Goal: Find specific page/section: Find specific page/section

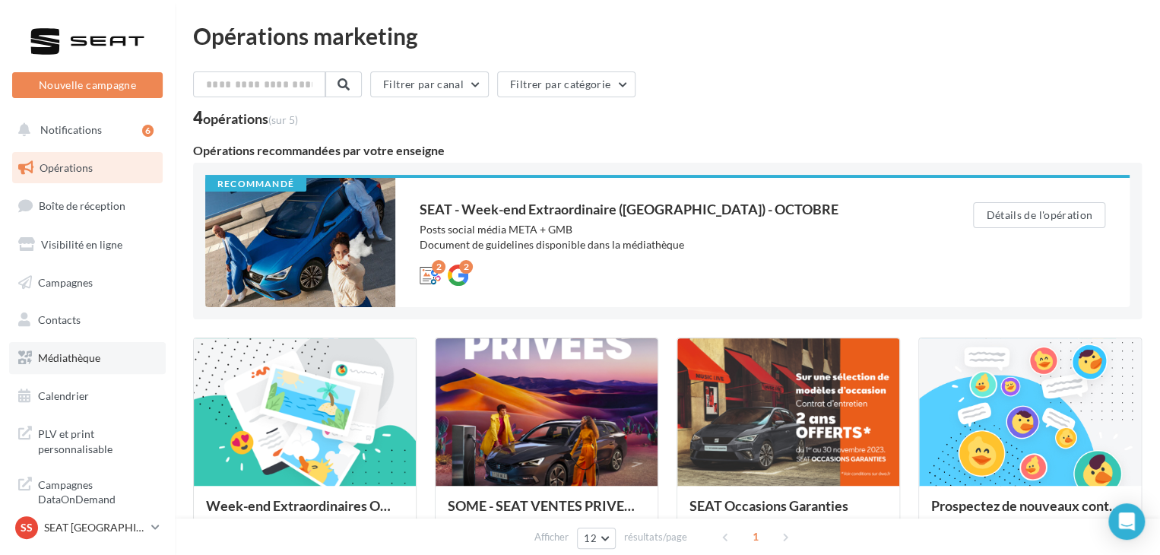
click at [108, 357] on link "Médiathèque" at bounding box center [87, 358] width 157 height 32
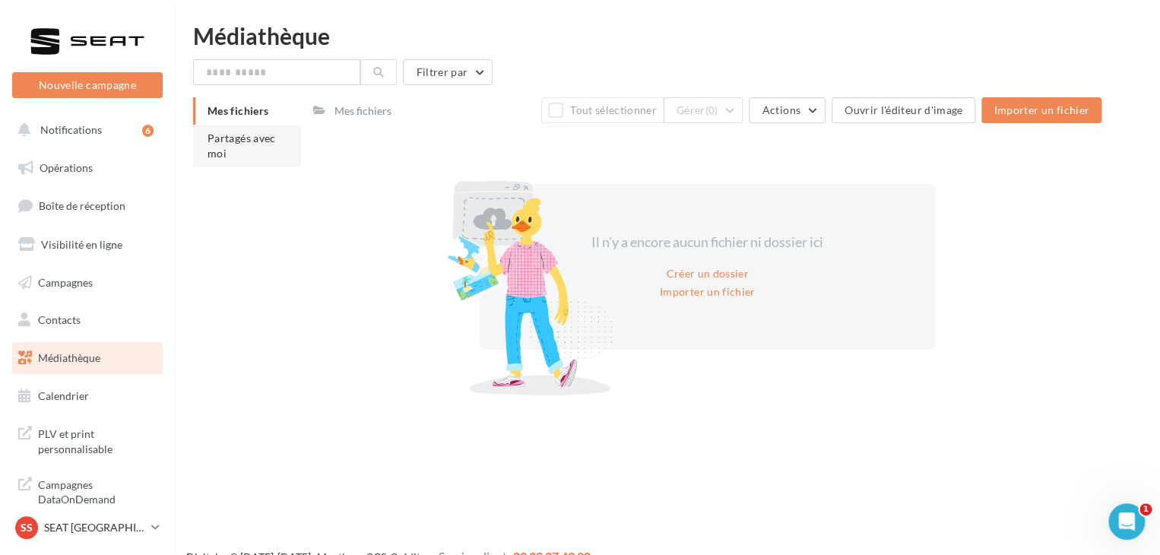
click at [262, 151] on li "Partagés avec moi" at bounding box center [247, 146] width 108 height 43
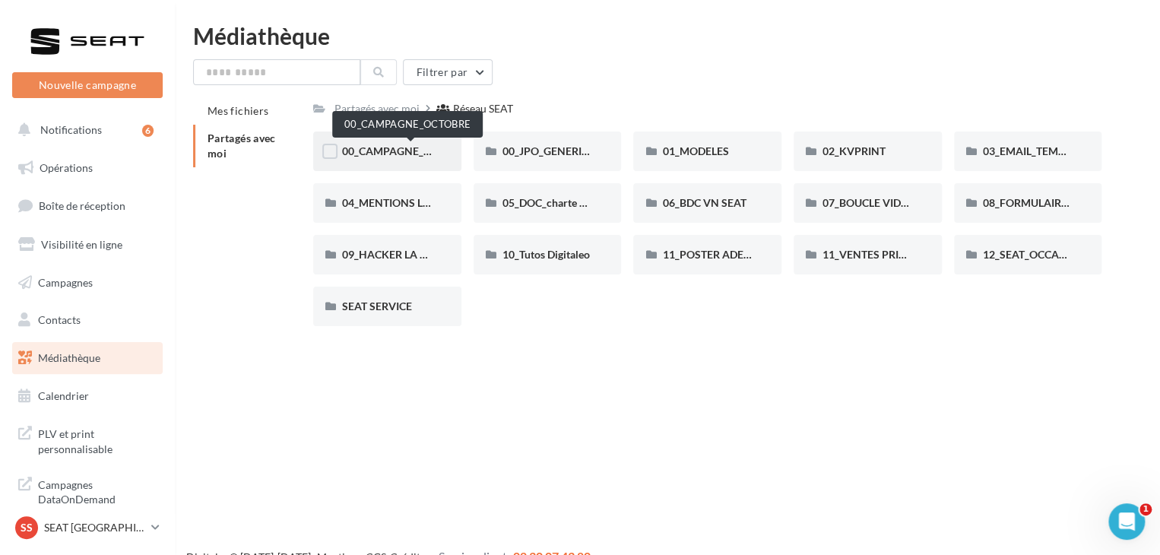
click at [401, 154] on span "00_CAMPAGNE_OCTOBRE" at bounding box center [407, 150] width 130 height 13
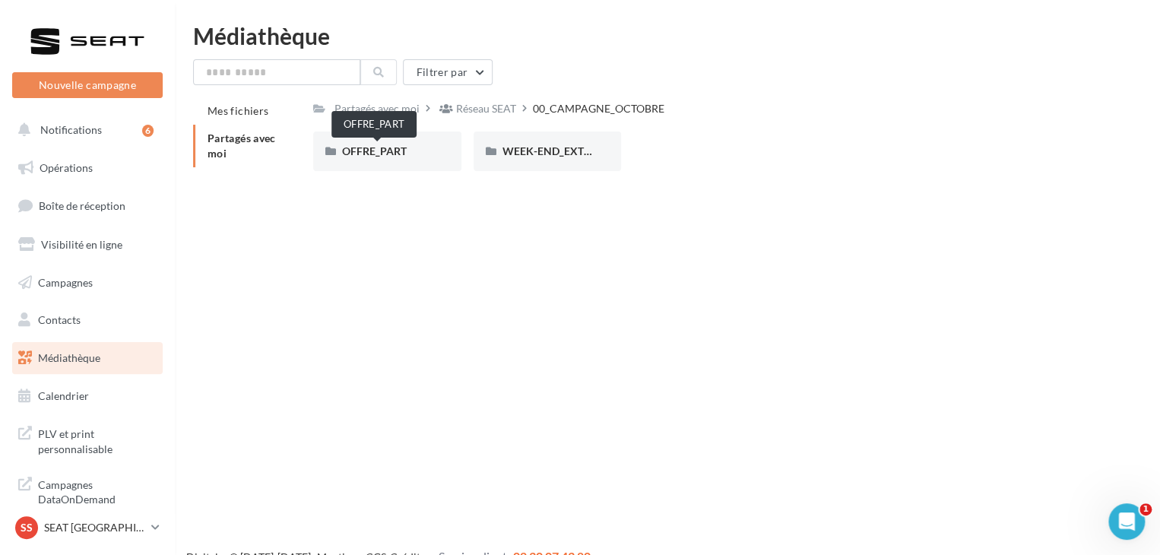
click at [401, 154] on span "OFFRE_PART" at bounding box center [374, 150] width 65 height 13
click at [590, 142] on div "IBIZA" at bounding box center [548, 152] width 148 height 40
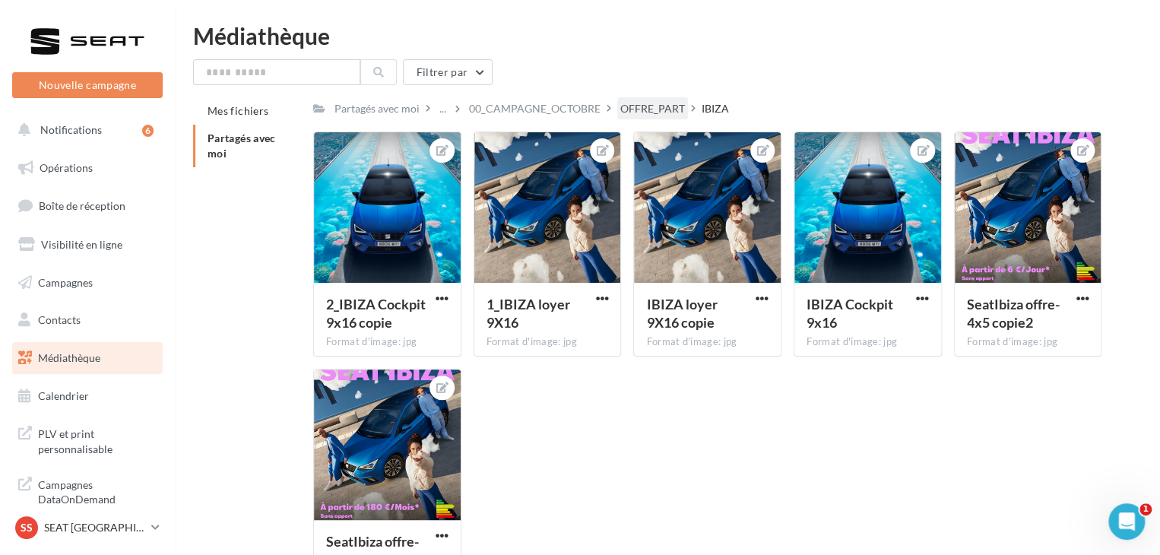
click at [666, 101] on div "OFFRE_PART" at bounding box center [652, 108] width 65 height 15
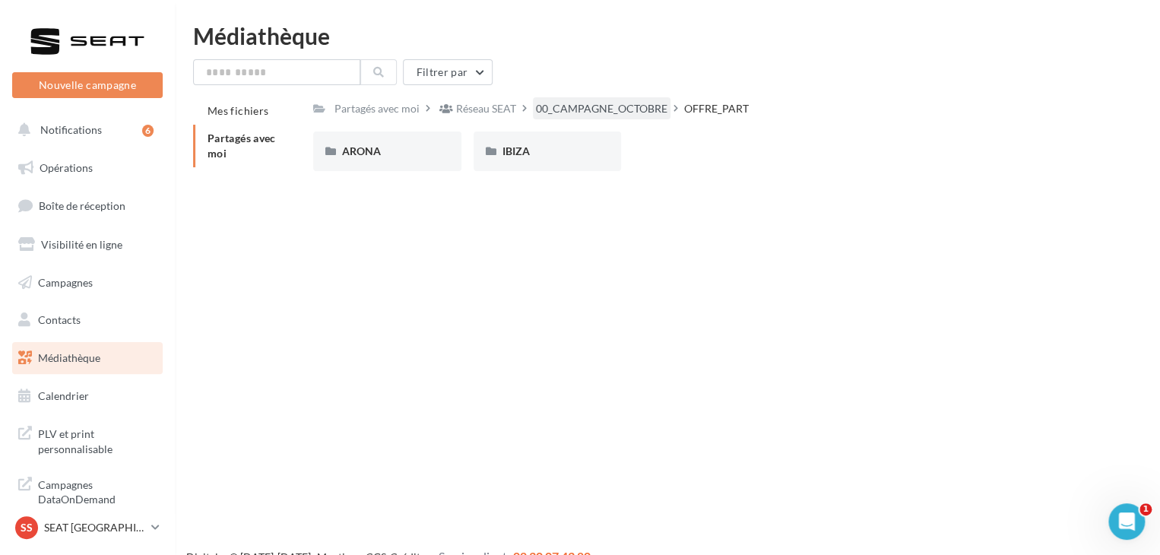
click at [592, 101] on div "00_CAMPAGNE_OCTOBRE" at bounding box center [602, 108] width 132 height 15
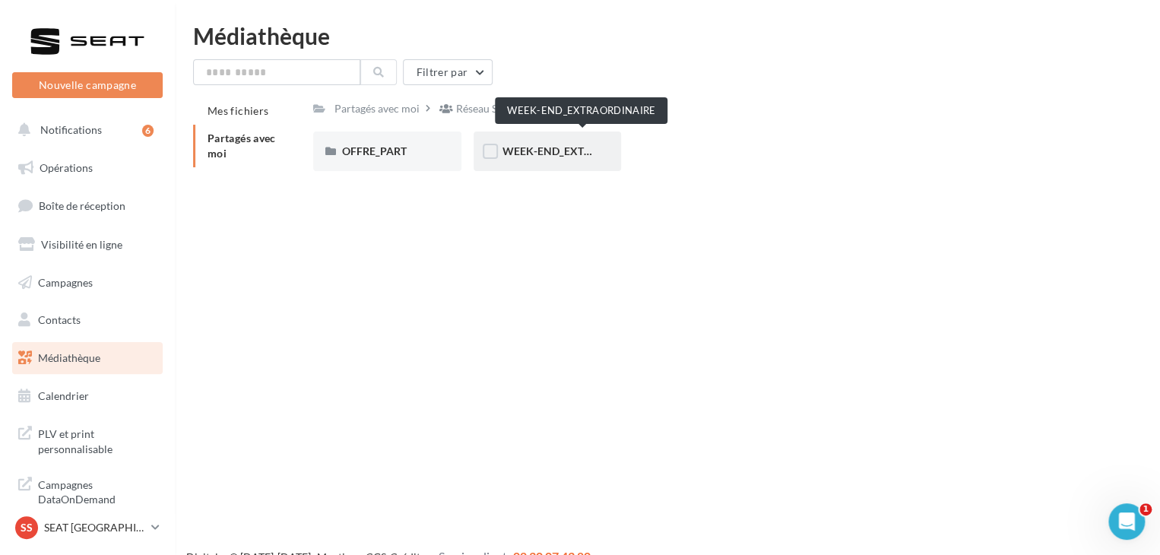
click at [566, 151] on span "WEEK-END_EXTRAORDINAIRE" at bounding box center [580, 150] width 154 height 13
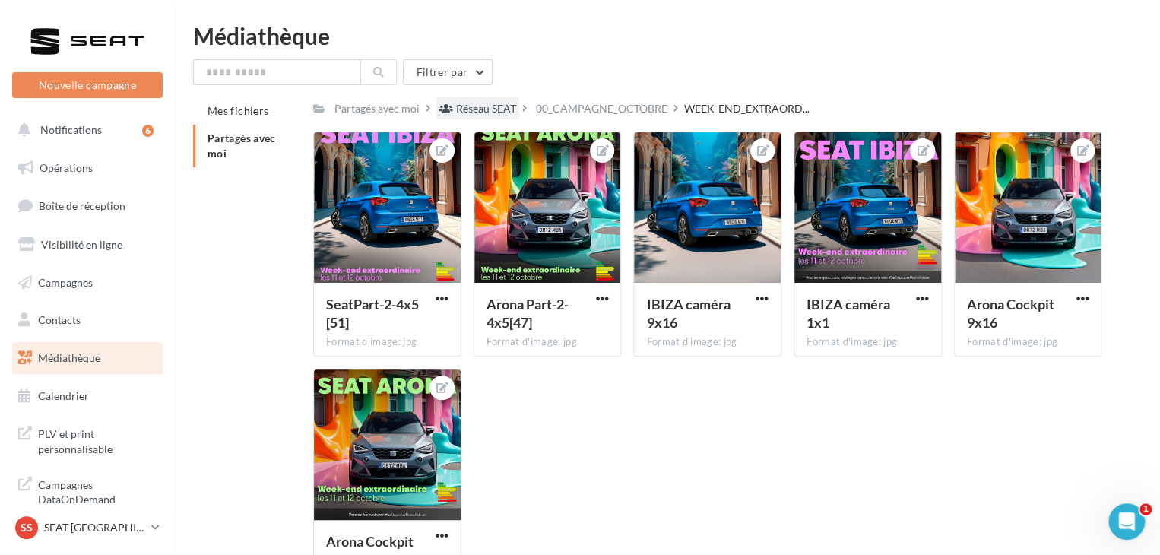
click at [511, 103] on div "Réseau SEAT" at bounding box center [486, 108] width 60 height 15
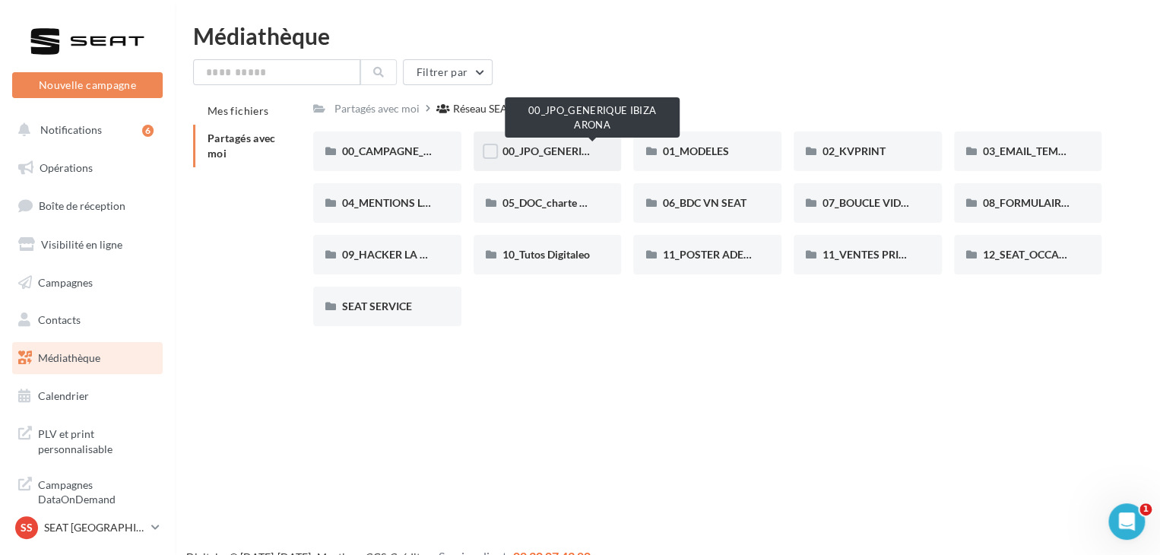
click at [549, 156] on span "00_JPO_GENERIQUE IBIZA ARONA" at bounding box center [589, 150] width 172 height 13
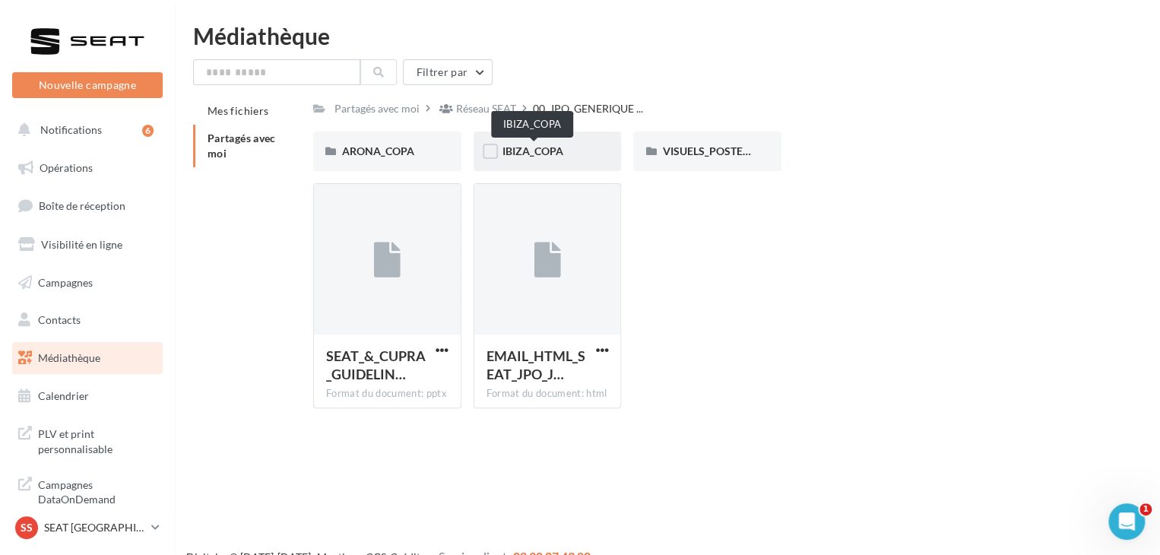
click at [560, 151] on span "IBIZA_COPA" at bounding box center [533, 150] width 61 height 13
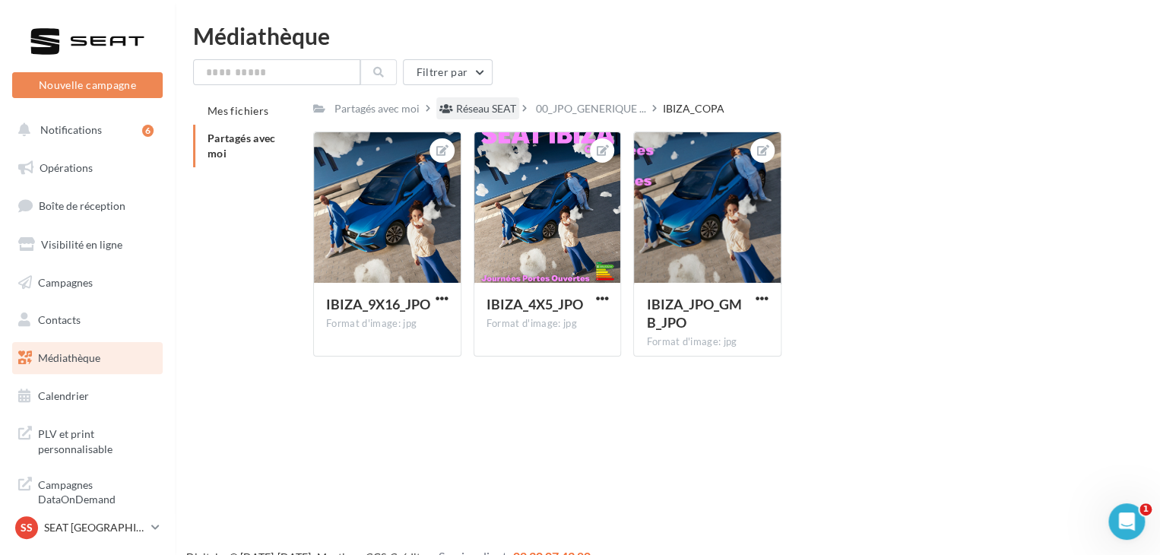
click at [498, 103] on div "Réseau SEAT" at bounding box center [486, 108] width 60 height 15
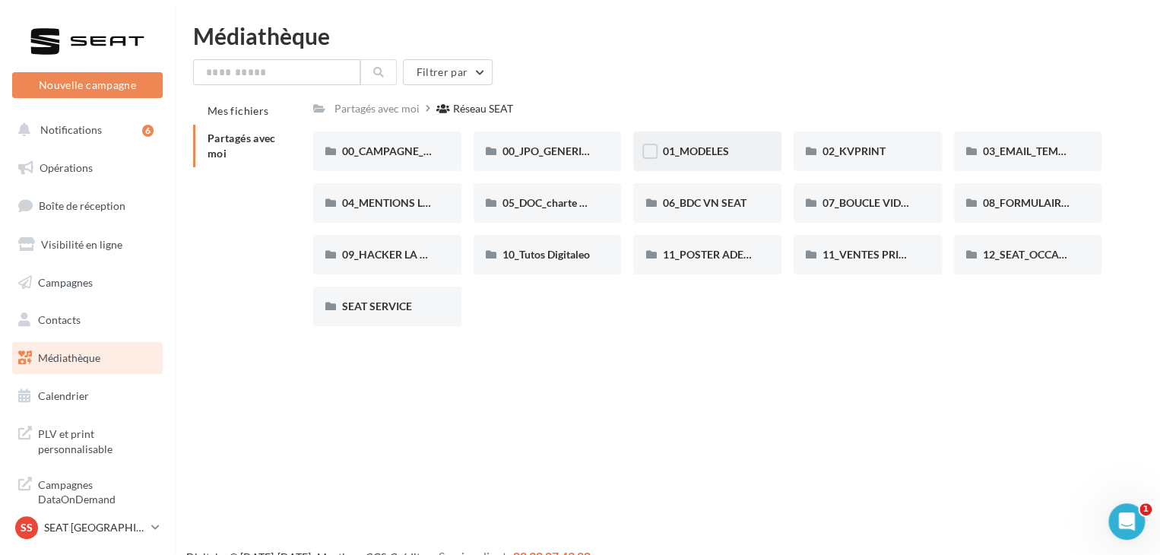
click at [734, 141] on div "01_MODELES" at bounding box center [707, 152] width 148 height 40
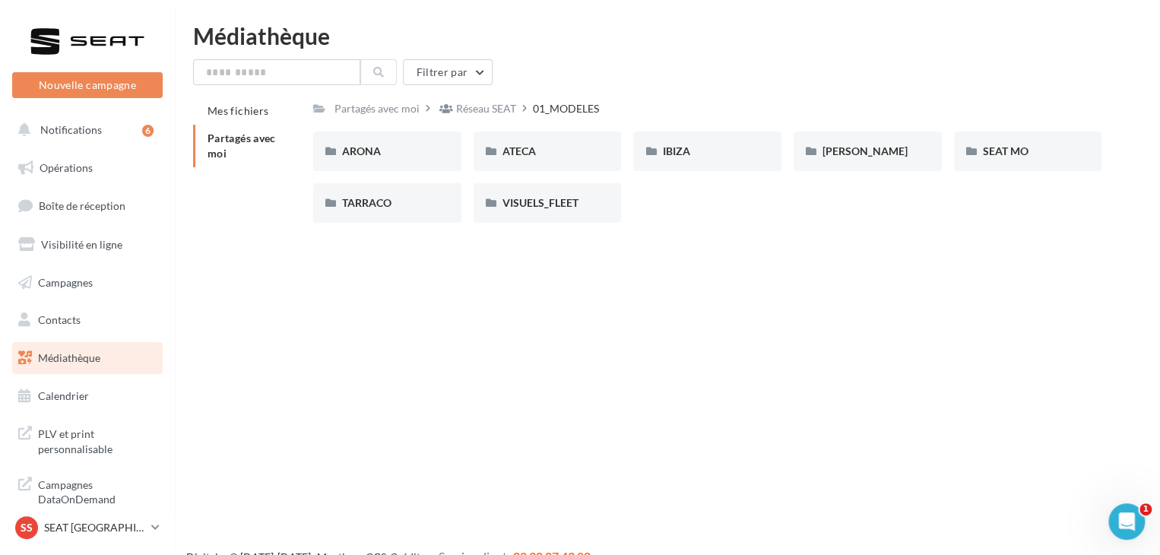
click at [733, 141] on div "IBIZA" at bounding box center [707, 152] width 148 height 40
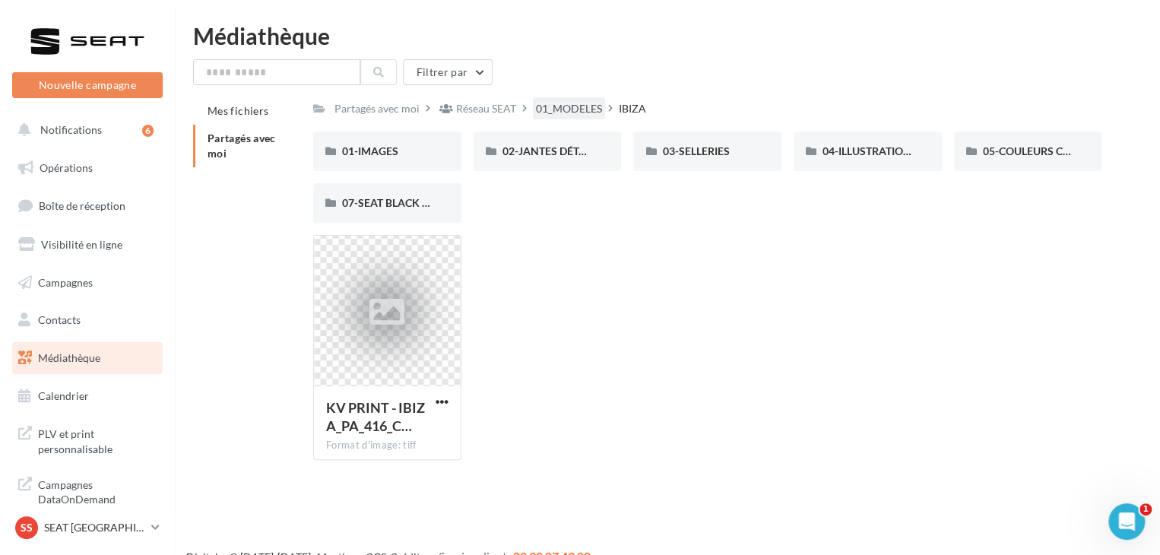
click at [572, 106] on div "01_MODELES" at bounding box center [569, 108] width 66 height 15
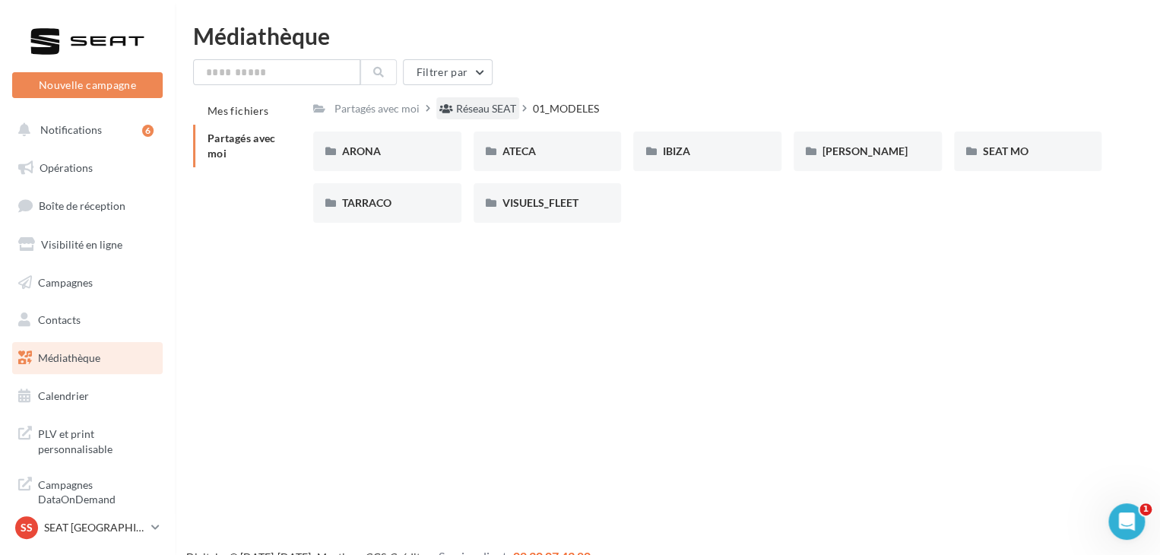
click at [493, 101] on div "Réseau SEAT" at bounding box center [486, 108] width 60 height 15
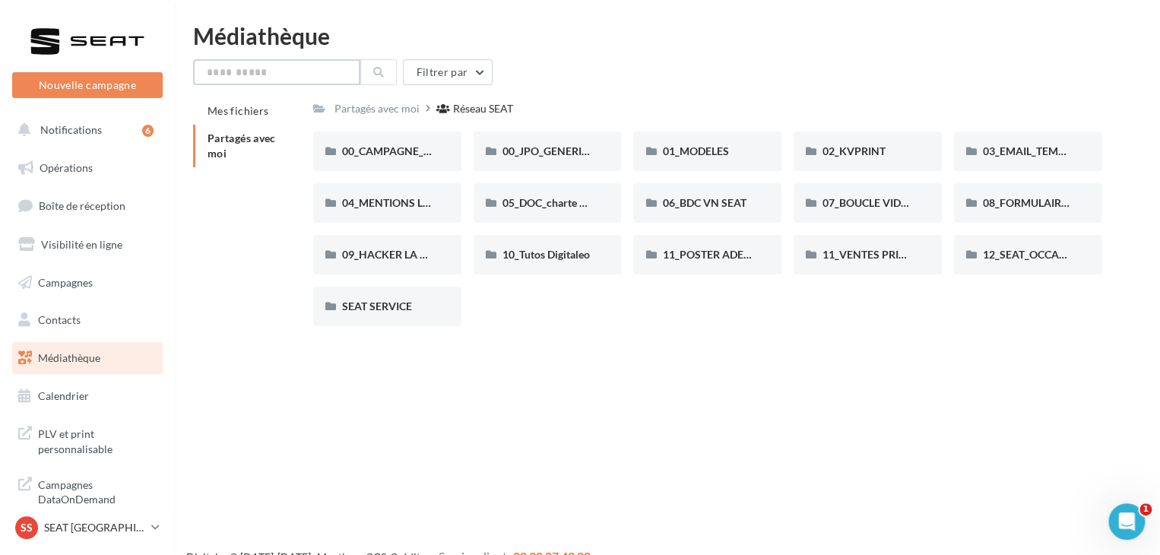
click at [315, 69] on input "text" at bounding box center [276, 72] width 167 height 26
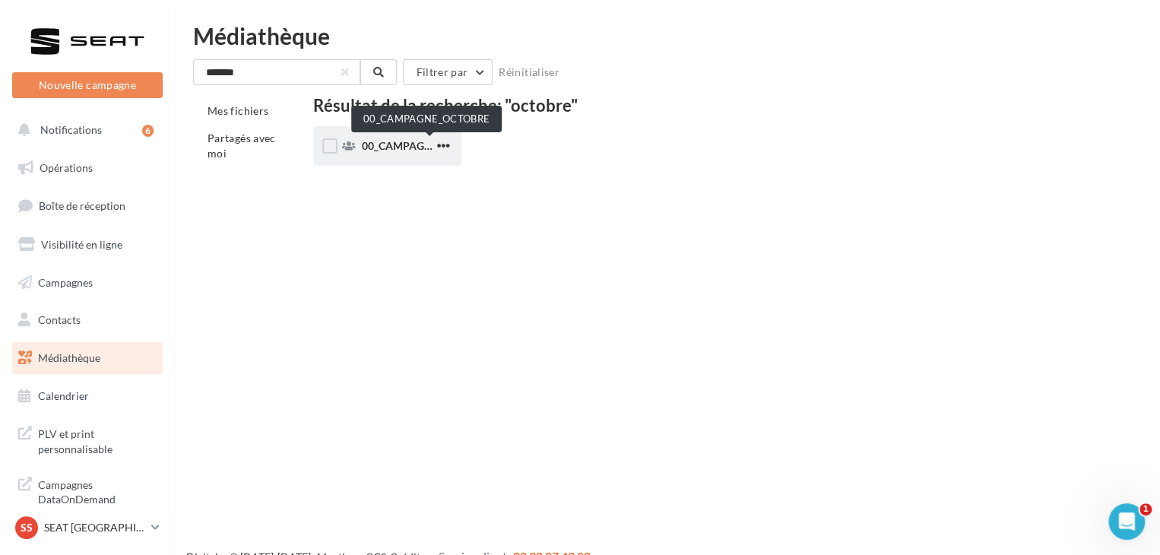
click at [392, 148] on span "00_CAMPAGNE_OCTOBRE" at bounding box center [427, 145] width 130 height 13
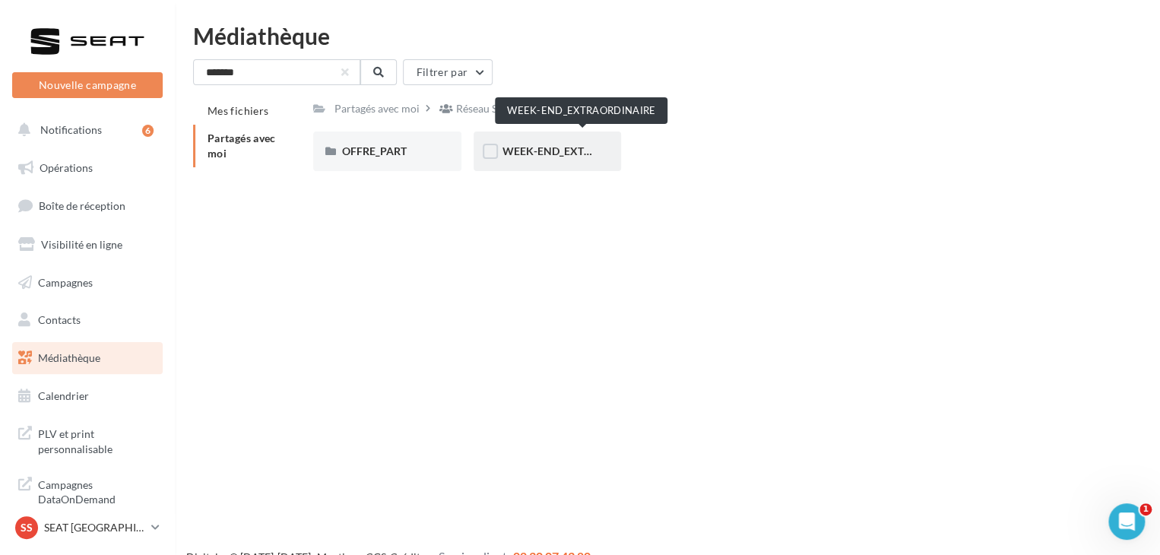
click at [517, 149] on span "WEEK-END_EXTRAORDINAIRE" at bounding box center [580, 150] width 154 height 13
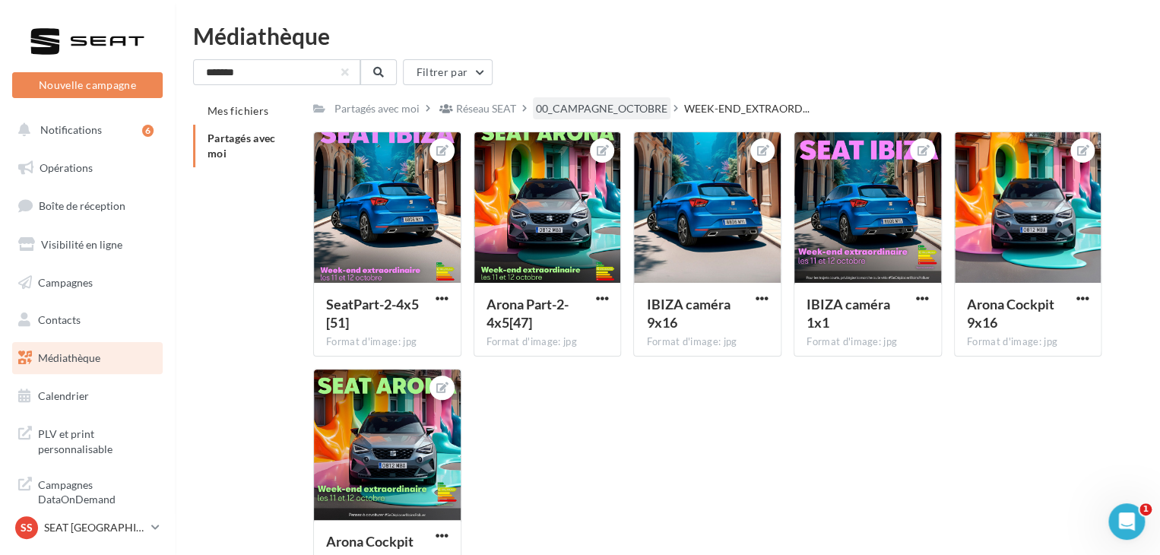
click at [658, 100] on div "00_CAMPAGNE_OCTOBRE" at bounding box center [602, 108] width 138 height 22
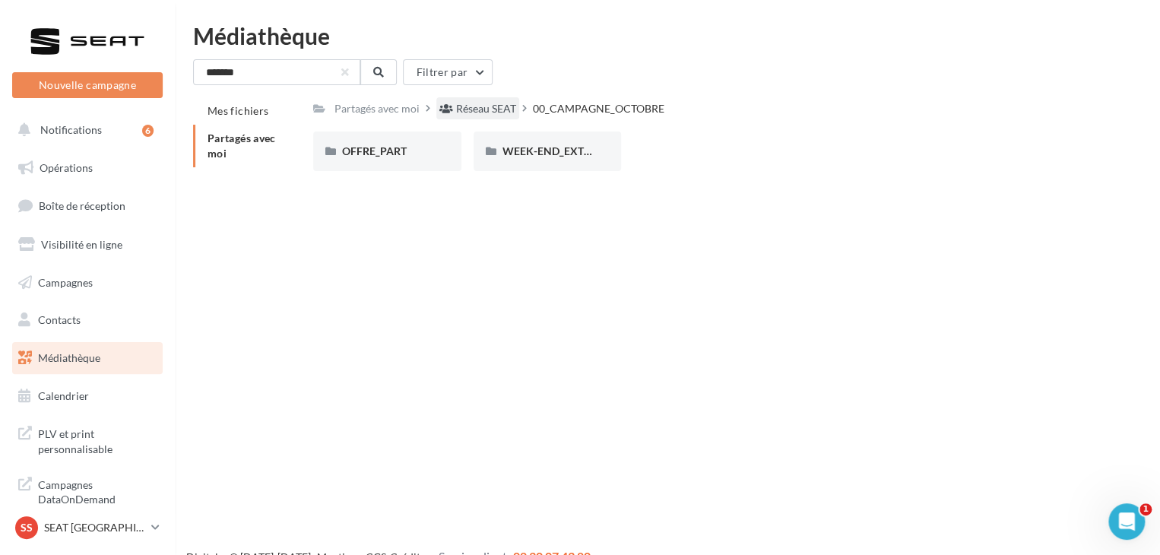
click at [505, 104] on div "Réseau SEAT" at bounding box center [486, 108] width 60 height 15
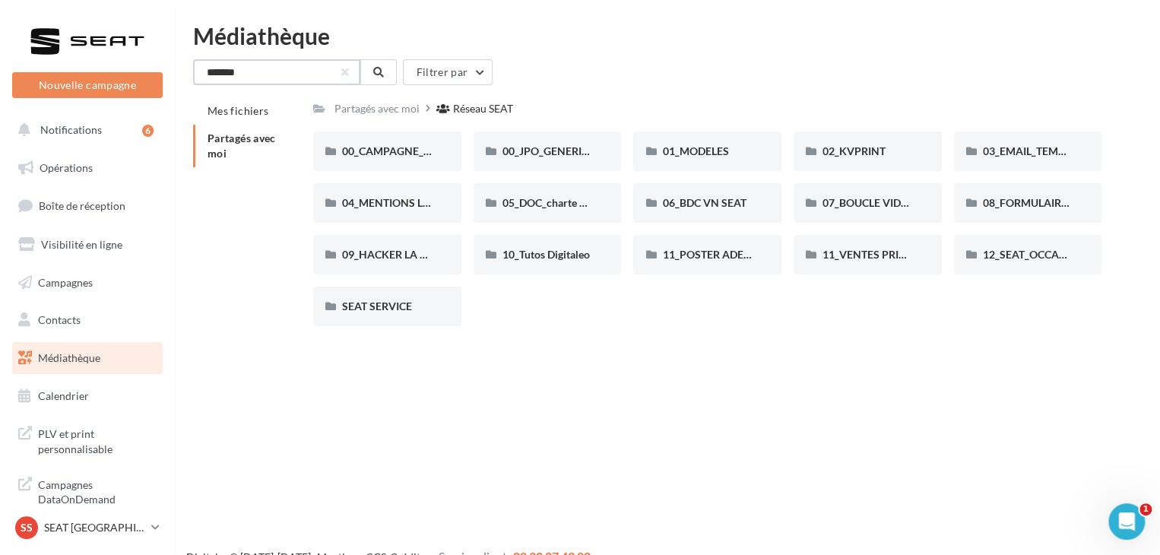
click at [286, 66] on input "*******" at bounding box center [276, 72] width 167 height 26
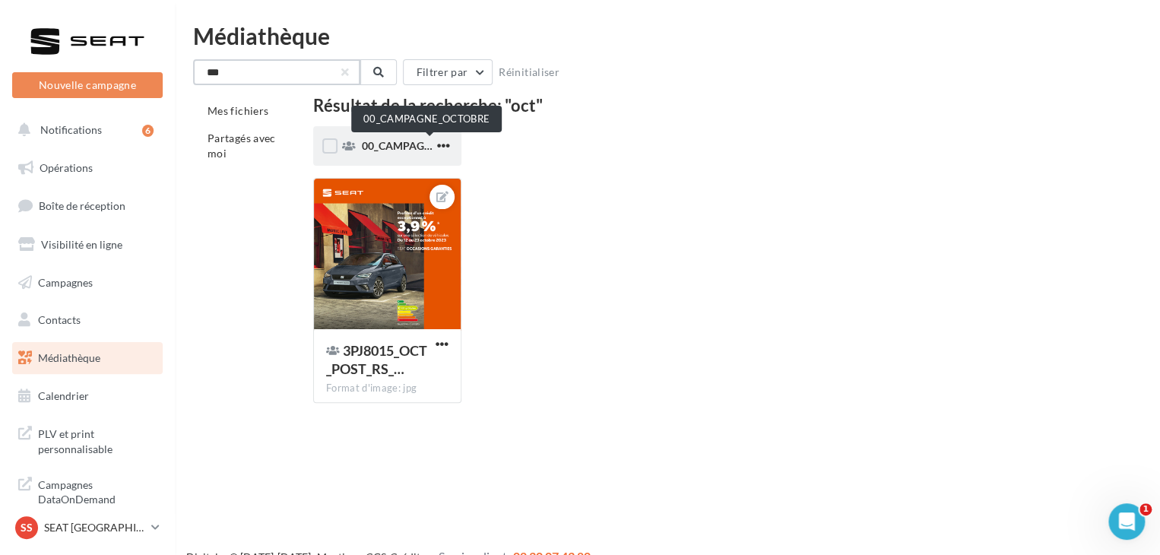
type input "***"
click at [382, 144] on span "00_CAMPAGNE_OCTOBRE" at bounding box center [427, 145] width 130 height 13
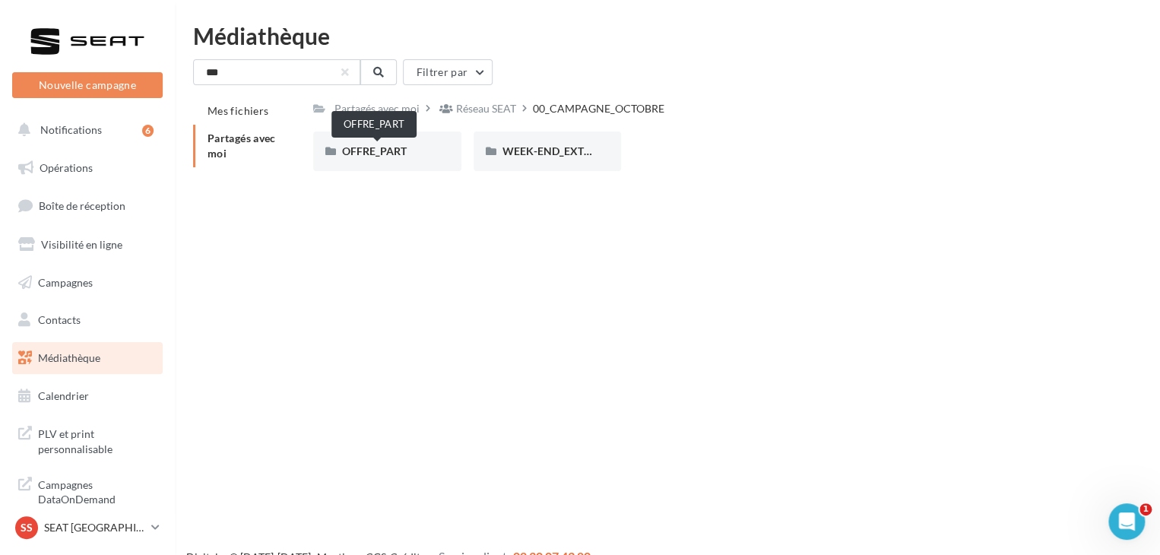
click at [382, 144] on span "OFFRE_PART" at bounding box center [374, 150] width 65 height 13
click at [372, 143] on div "ARONA" at bounding box center [387, 152] width 148 height 40
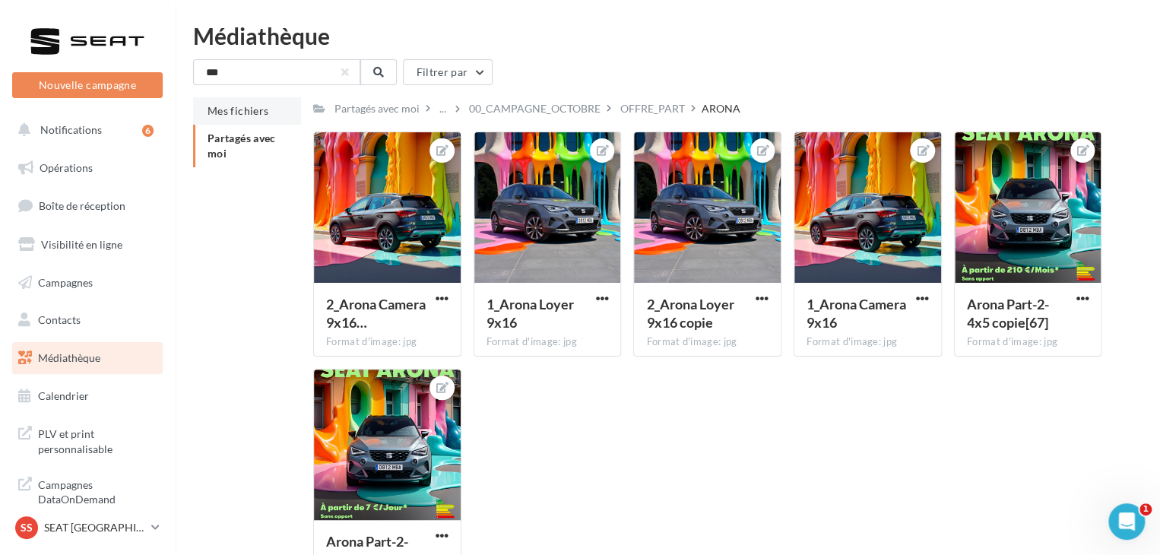
click at [266, 106] on li "Mes fichiers" at bounding box center [247, 110] width 108 height 27
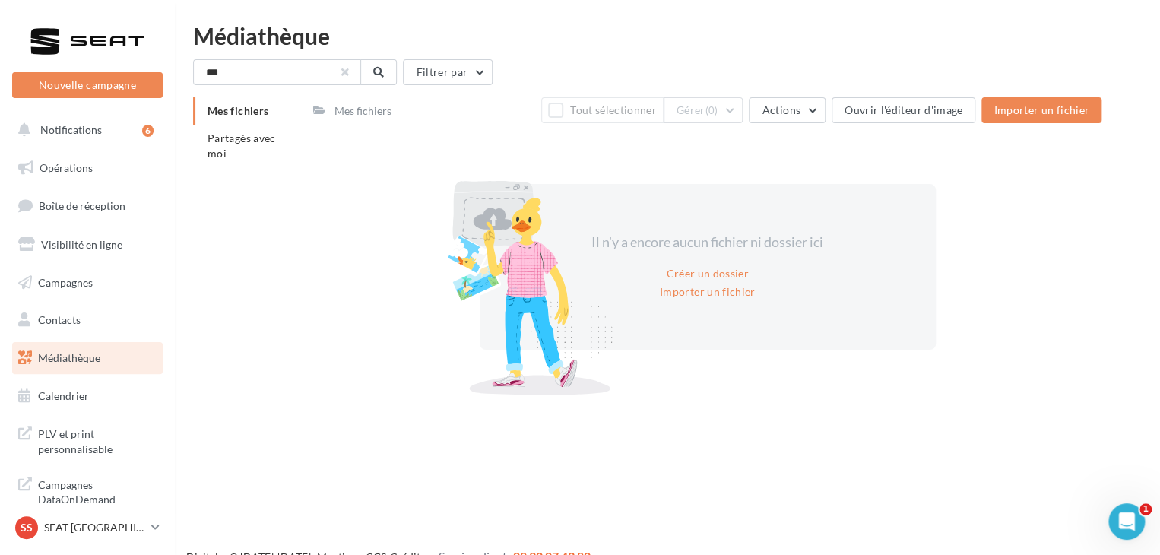
click at [342, 69] on button "button" at bounding box center [345, 72] width 6 height 6
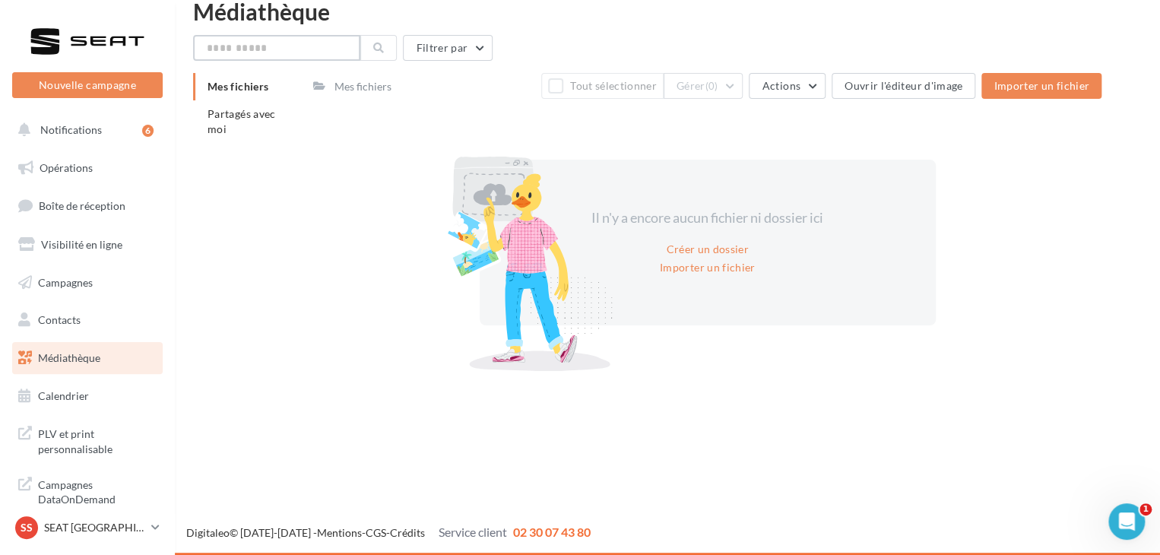
scroll to position [24, 0]
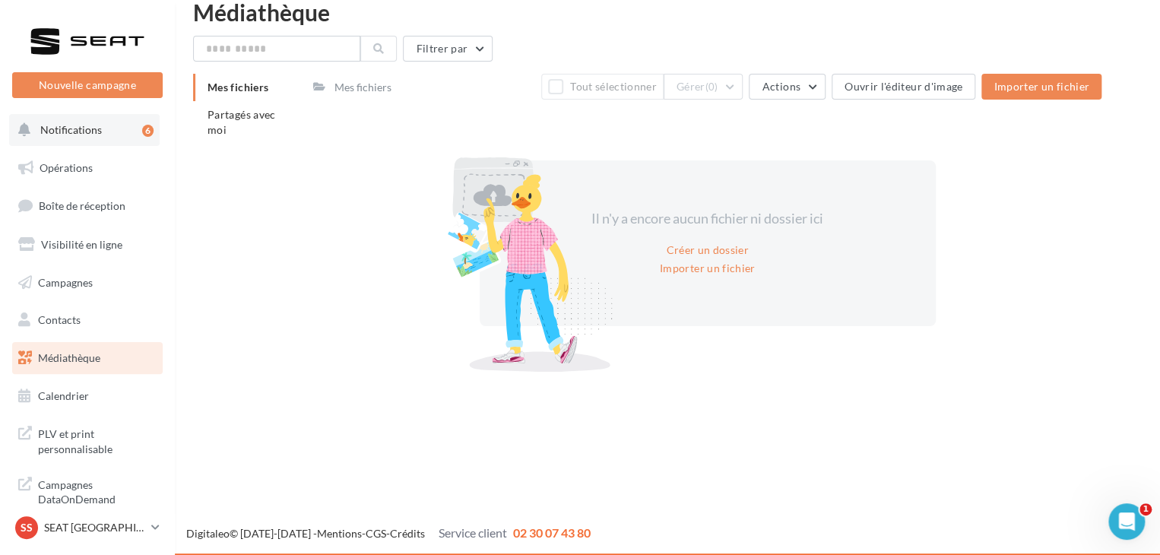
click at [84, 128] on span "Notifications" at bounding box center [71, 129] width 62 height 13
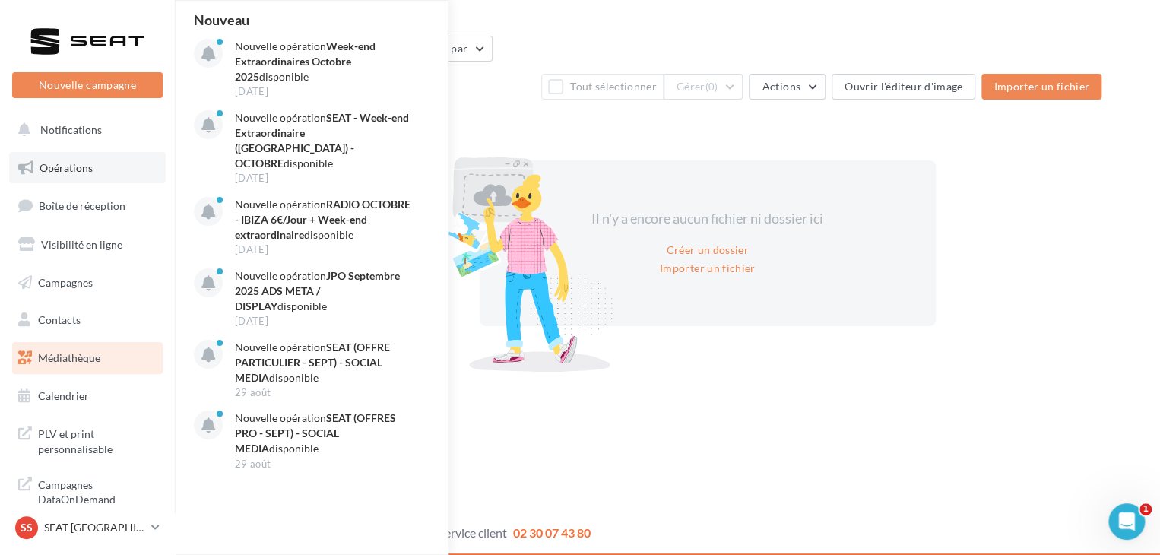
click at [103, 170] on link "Opérations" at bounding box center [87, 168] width 157 height 32
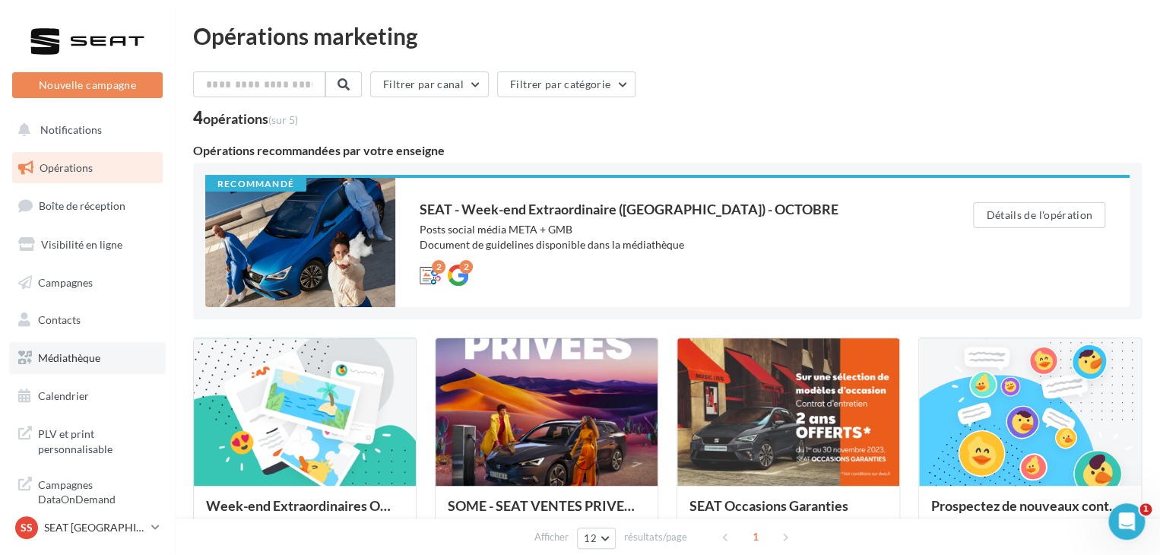
click at [116, 349] on link "Médiathèque" at bounding box center [87, 358] width 157 height 32
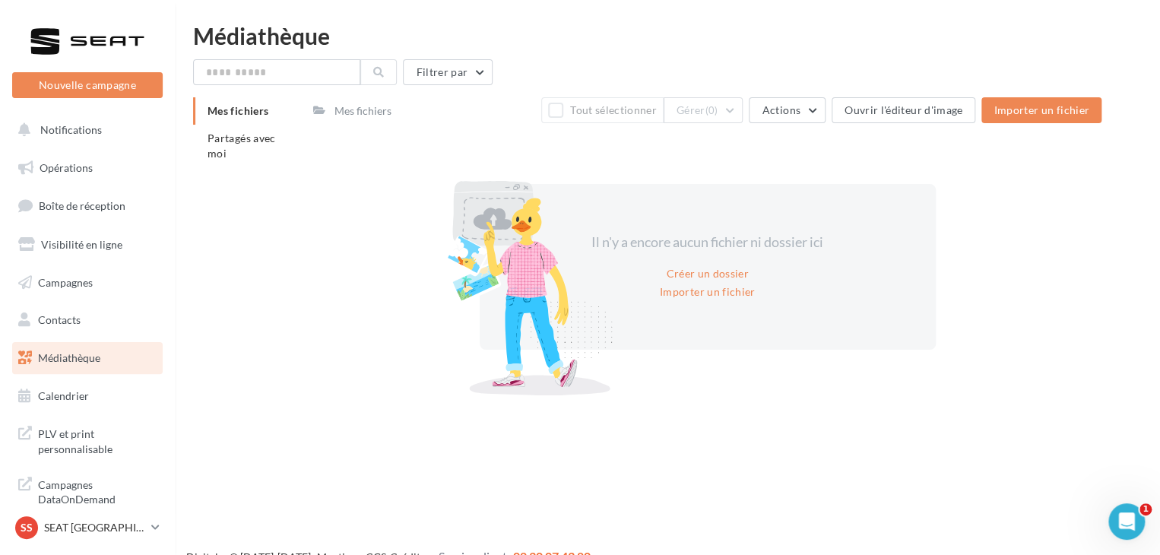
click at [358, 109] on div "Mes fichiers" at bounding box center [363, 110] width 57 height 15
click at [271, 138] on span "Partagés avec moi" at bounding box center [242, 146] width 68 height 28
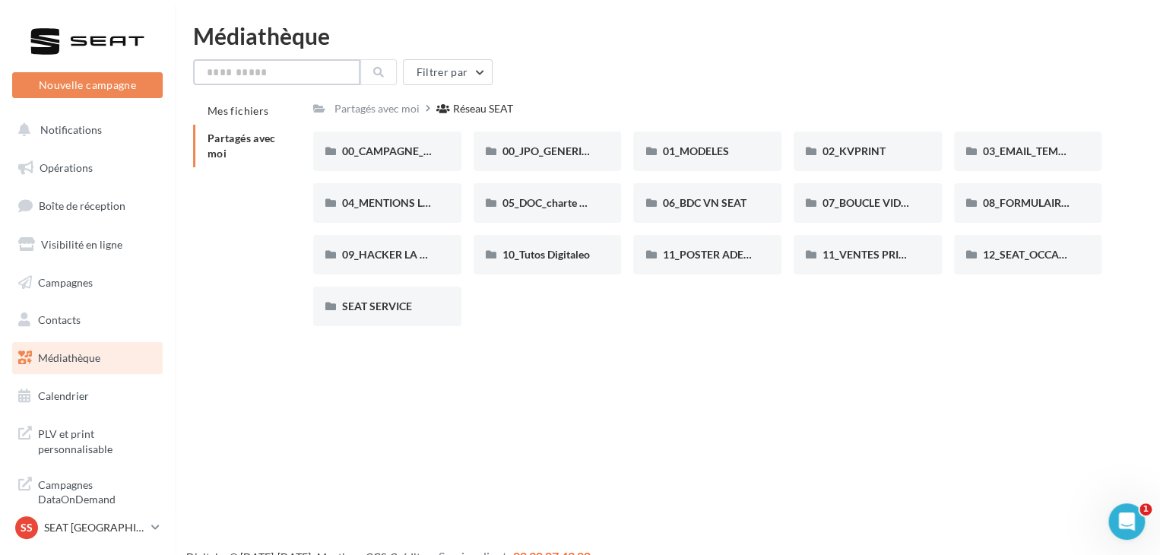
click at [268, 74] on input "text" at bounding box center [276, 72] width 167 height 26
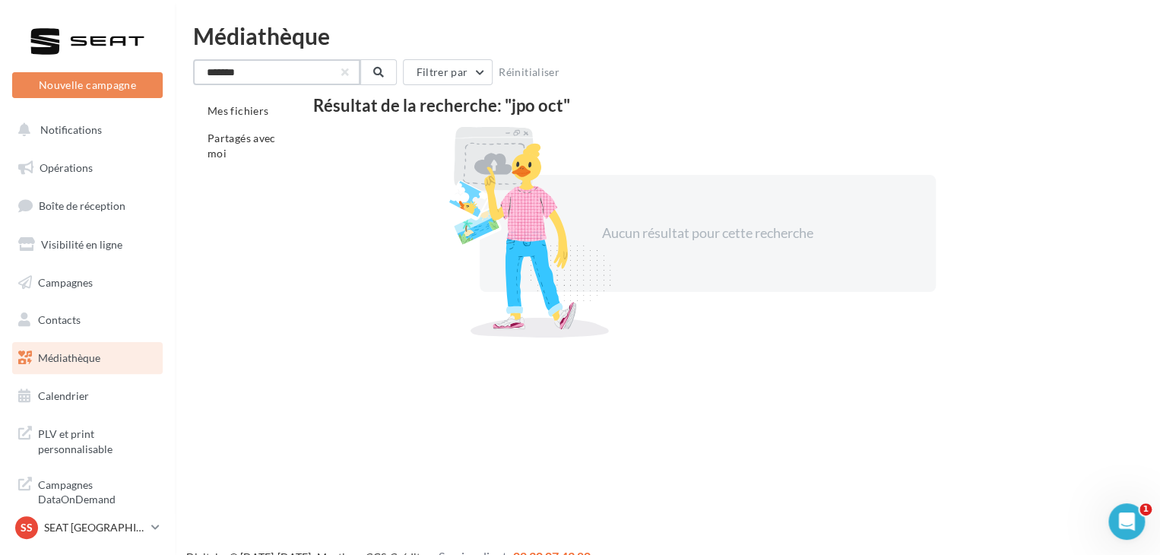
type input "*******"
